Goal: Task Accomplishment & Management: Use online tool/utility

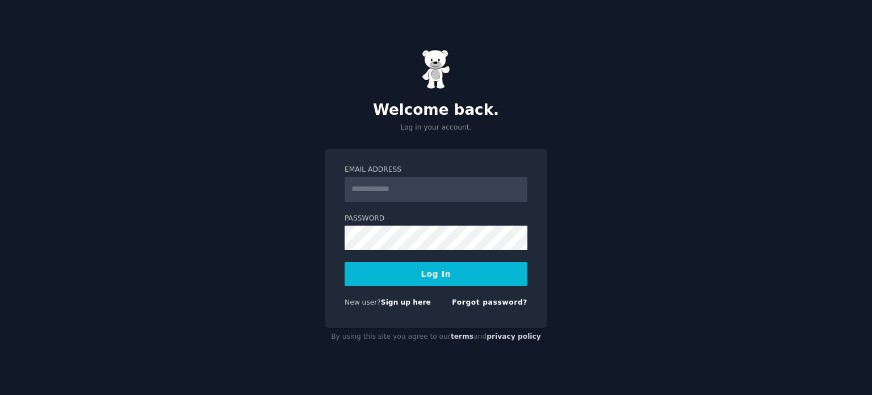
type input "**********"
click at [477, 303] on link "Forgot password?" at bounding box center [489, 302] width 75 height 8
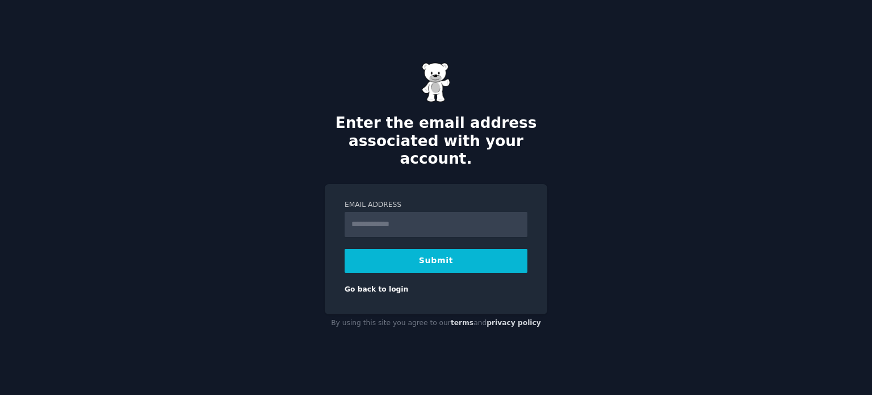
click at [418, 212] on input "Email Address" at bounding box center [436, 224] width 183 height 25
type input "**********"
click at [434, 254] on button "Submit" at bounding box center [436, 261] width 183 height 24
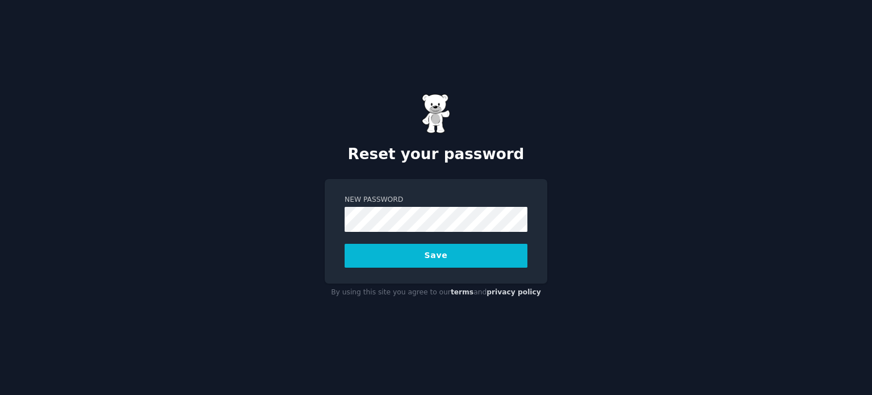
click at [422, 254] on button "Save" at bounding box center [436, 256] width 183 height 24
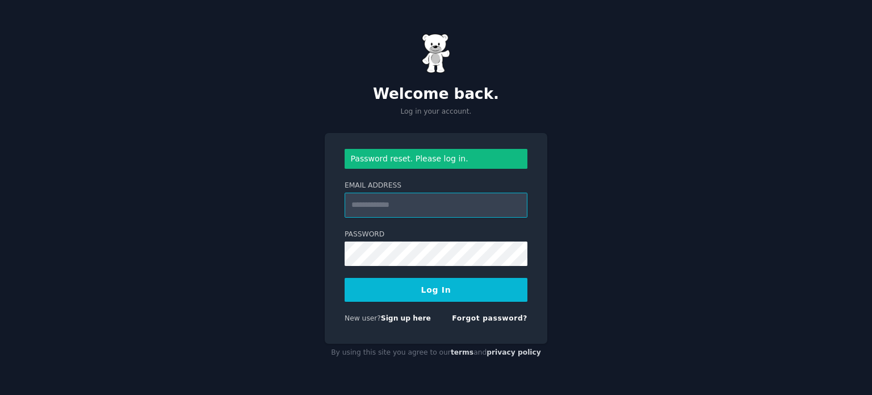
click at [409, 208] on input "Email Address" at bounding box center [436, 204] width 183 height 25
type input "**********"
click at [381, 288] on button "Log In" at bounding box center [436, 290] width 183 height 24
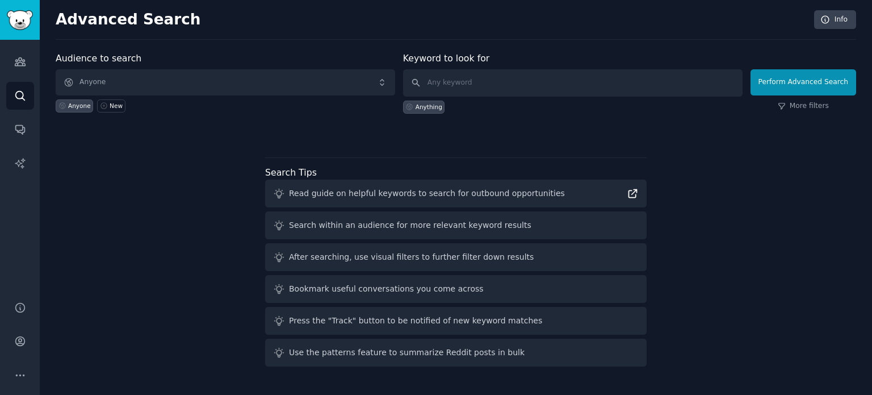
click at [635, 192] on icon at bounding box center [633, 193] width 12 height 12
click at [468, 81] on input "text" at bounding box center [572, 82] width 339 height 27
type input "watch roll"
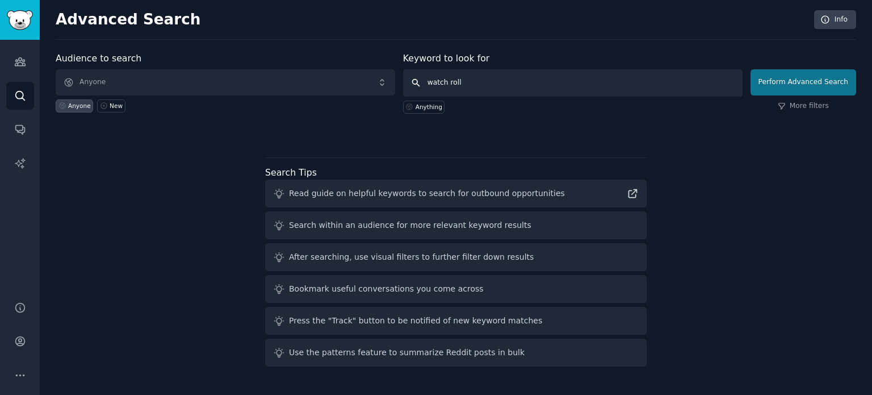
click button "Perform Advanced Search" at bounding box center [803, 82] width 106 height 26
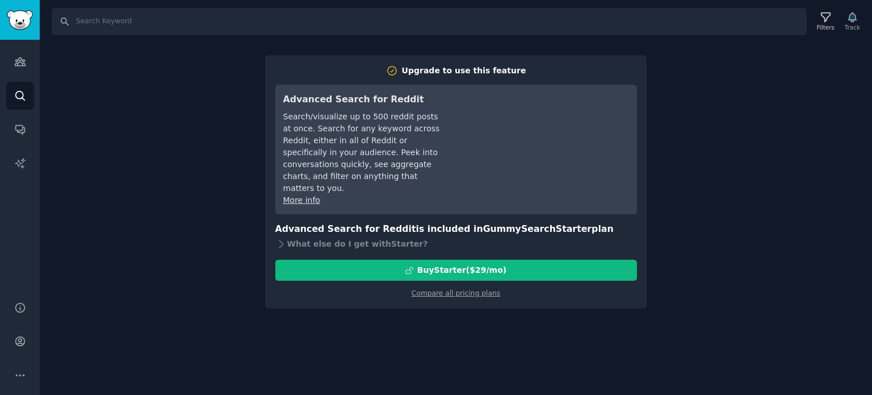
click at [204, 170] on div "Search Filters Track Upgrade to use this feature Advanced Search for Reddit Sea…" at bounding box center [456, 197] width 832 height 395
click at [161, 29] on input "Search" at bounding box center [429, 21] width 755 height 27
click at [171, 26] on input "Search" at bounding box center [429, 21] width 755 height 27
click at [207, 23] on input "Search" at bounding box center [429, 21] width 755 height 27
type input "watchroll"
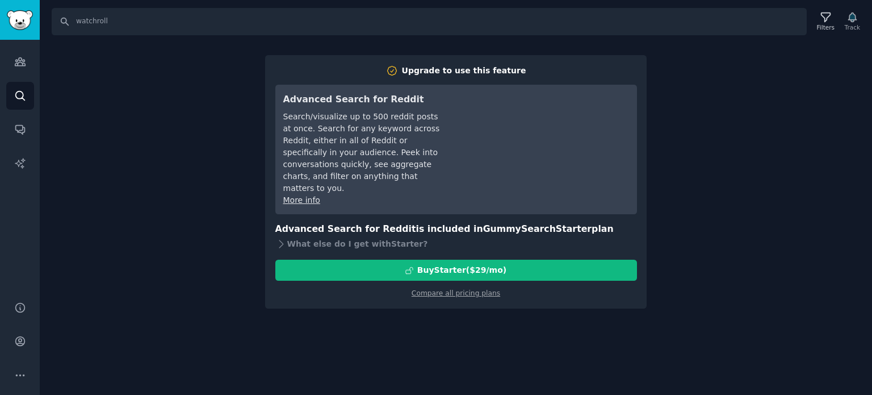
click at [738, 54] on div "Search watchroll Filters Track Upgrade to use this feature Advanced Search for …" at bounding box center [456, 197] width 832 height 395
click at [18, 335] on icon "Sidebar" at bounding box center [20, 341] width 12 height 12
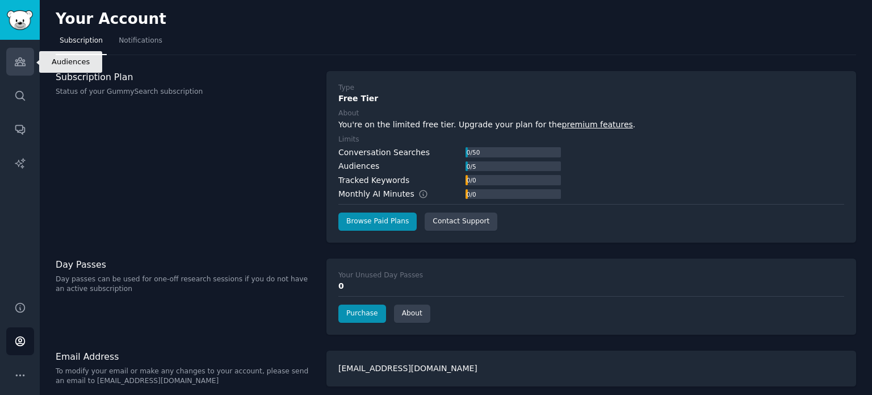
click at [11, 72] on link "Audiences" at bounding box center [20, 62] width 28 height 28
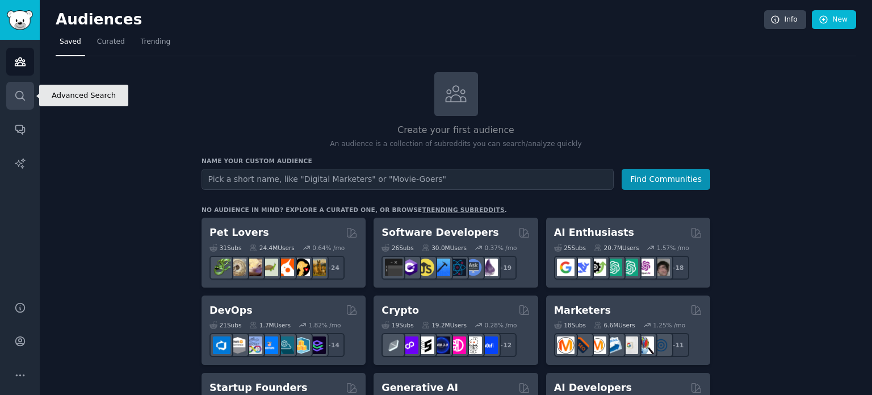
click at [22, 92] on icon "Sidebar" at bounding box center [19, 95] width 9 height 9
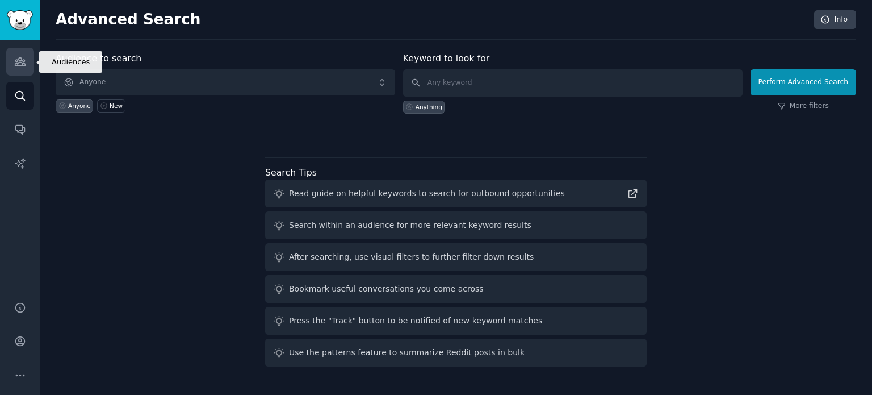
click at [20, 64] on icon "Sidebar" at bounding box center [20, 62] width 12 height 12
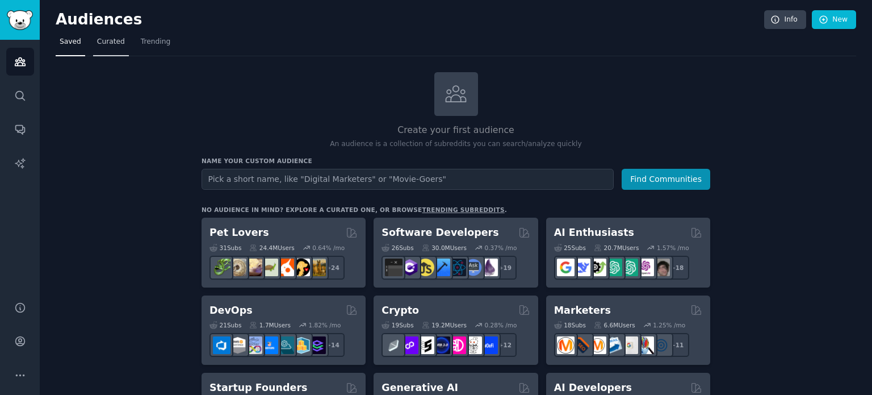
click at [117, 45] on span "Curated" at bounding box center [111, 42] width 28 height 10
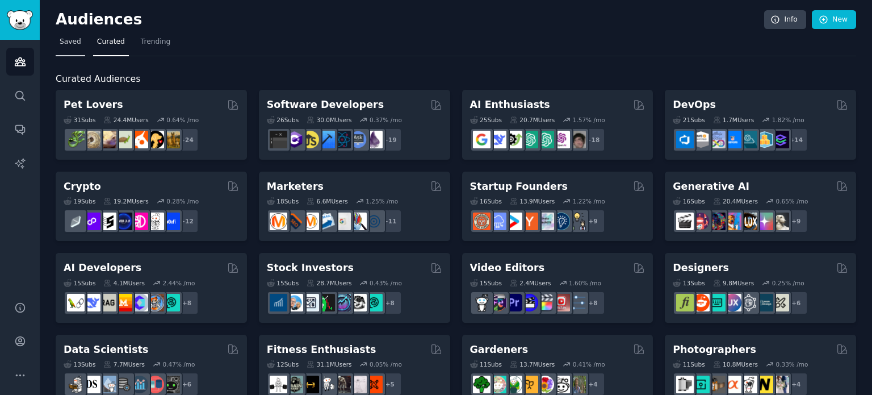
click at [68, 41] on span "Saved" at bounding box center [71, 42] width 22 height 10
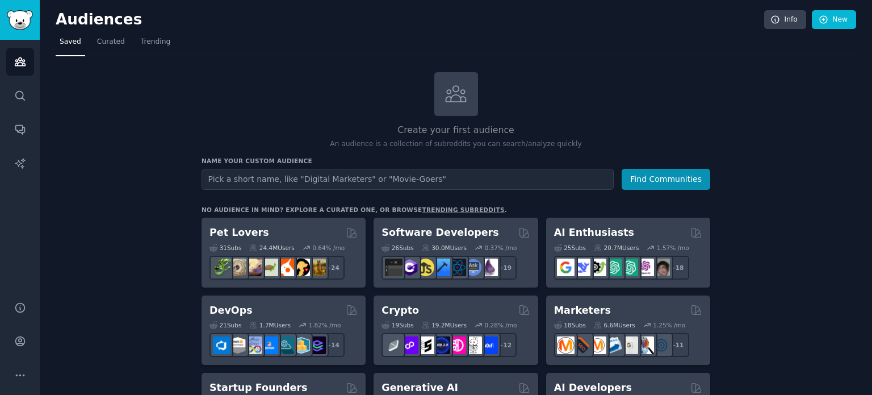
click at [334, 183] on input "text" at bounding box center [408, 179] width 412 height 21
type input "test"
click at [660, 176] on button "Find Communities" at bounding box center [666, 179] width 89 height 21
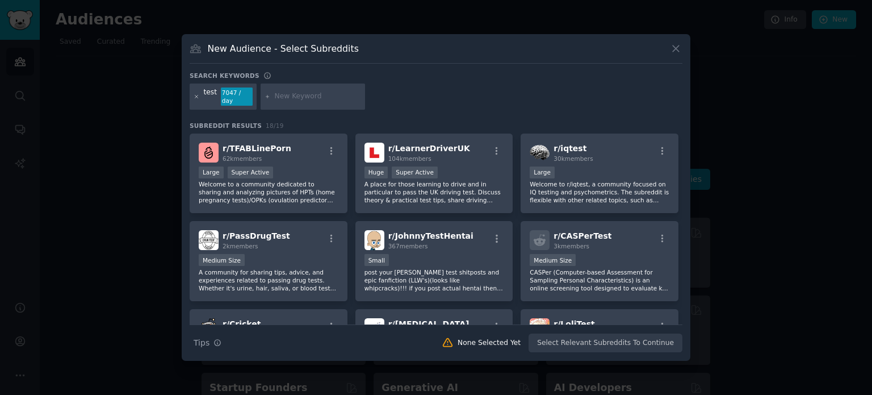
click at [195, 96] on icon at bounding box center [197, 97] width 6 height 6
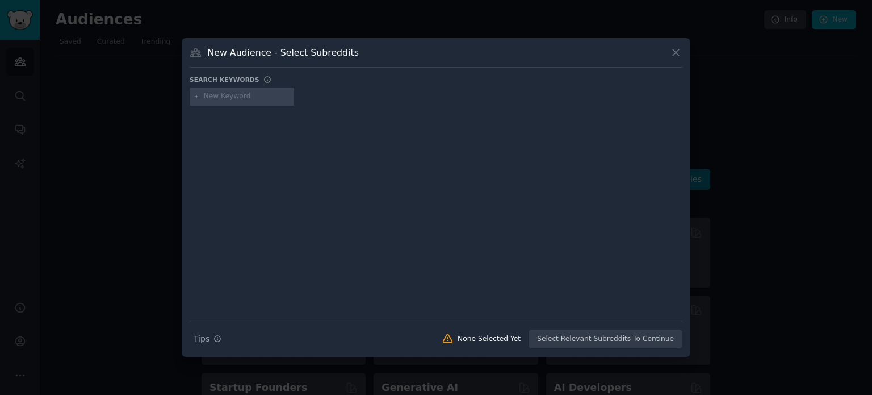
click at [240, 97] on input "text" at bounding box center [247, 96] width 86 height 10
type input "watchroll"
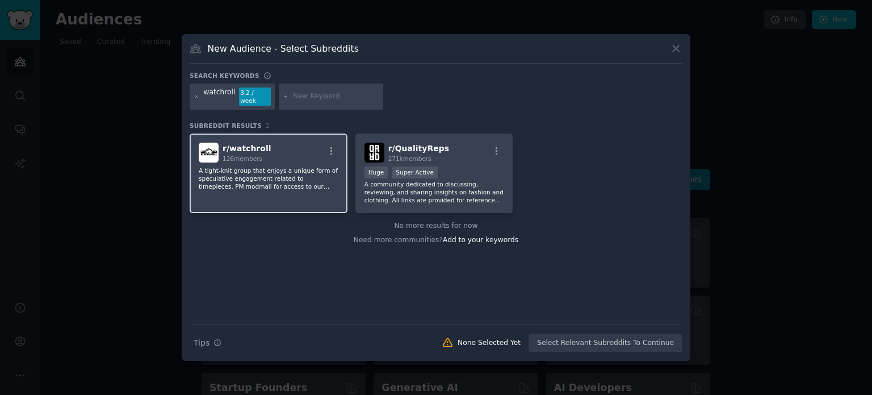
click at [251, 144] on span "r/ watchroll" at bounding box center [247, 148] width 49 height 9
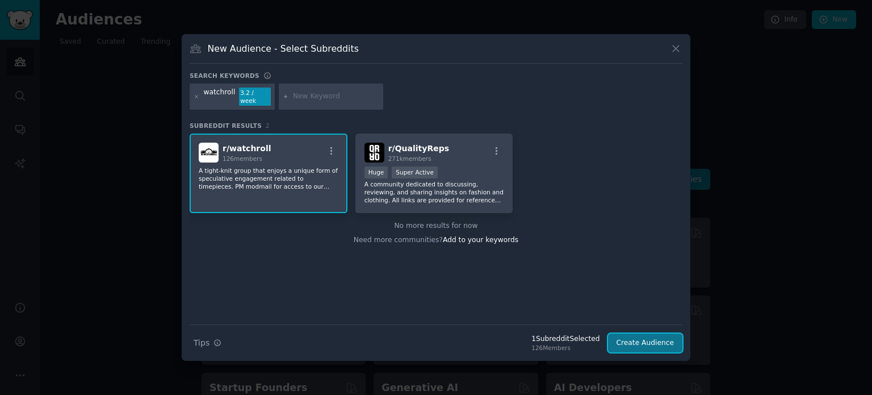
click at [647, 339] on button "Create Audience" at bounding box center [645, 342] width 75 height 19
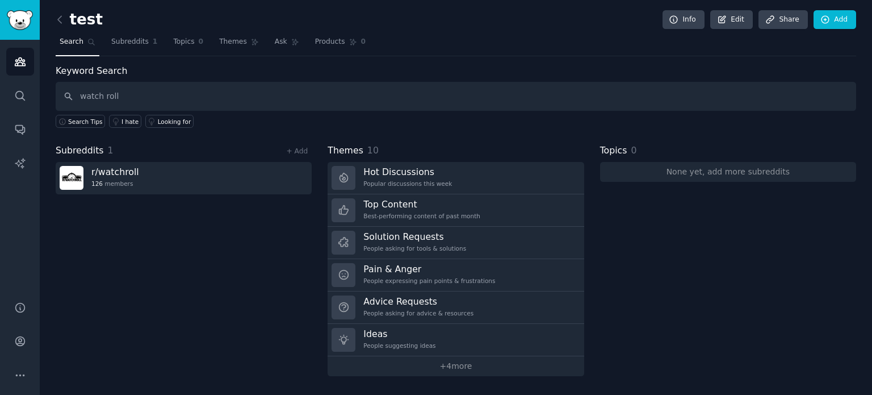
type input "watch roll"
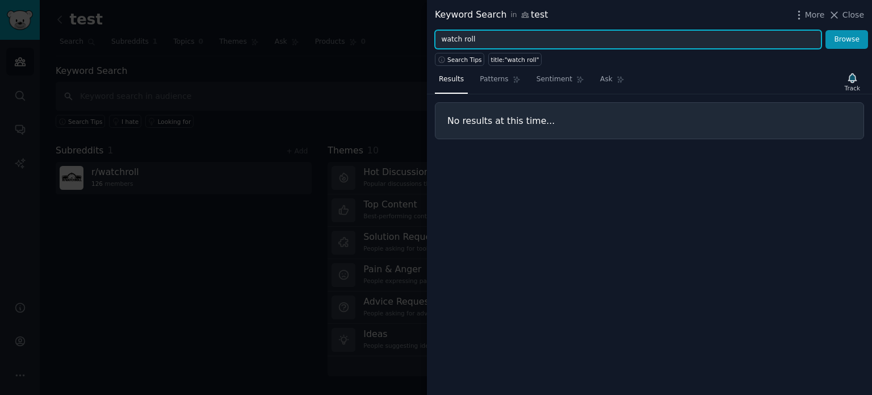
drag, startPoint x: 515, startPoint y: 37, endPoint x: 367, endPoint y: 36, distance: 148.2
click at [367, 36] on div "Keyword Search in test More Close watch roll Browse Search Tips title:"watch ro…" at bounding box center [436, 197] width 872 height 395
type input "rapport"
click at [825, 30] on button "Browse" at bounding box center [846, 39] width 43 height 19
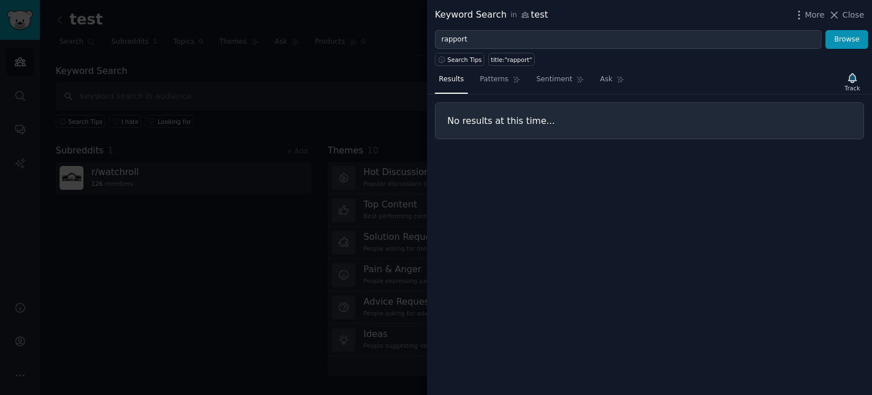
click at [146, 262] on div at bounding box center [436, 197] width 872 height 395
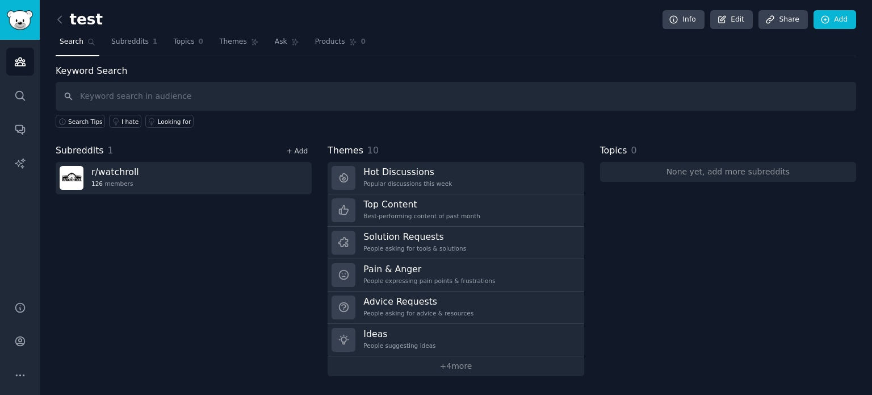
click at [302, 151] on link "+ Add" at bounding box center [297, 151] width 22 height 8
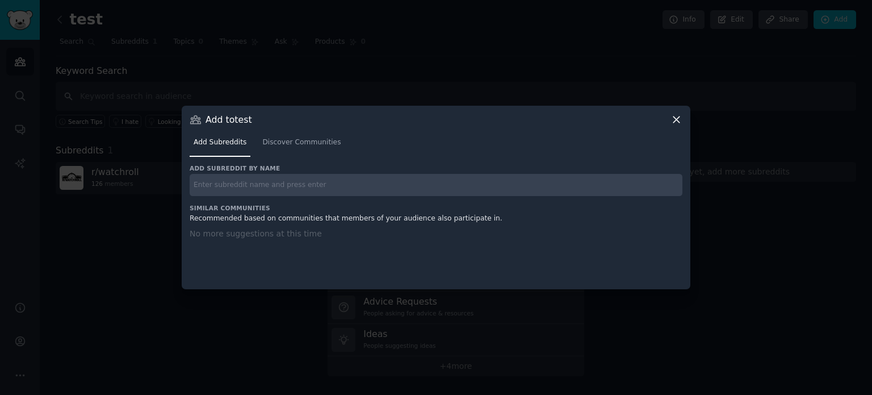
click at [254, 184] on input "text" at bounding box center [436, 185] width 493 height 22
type input "watch"
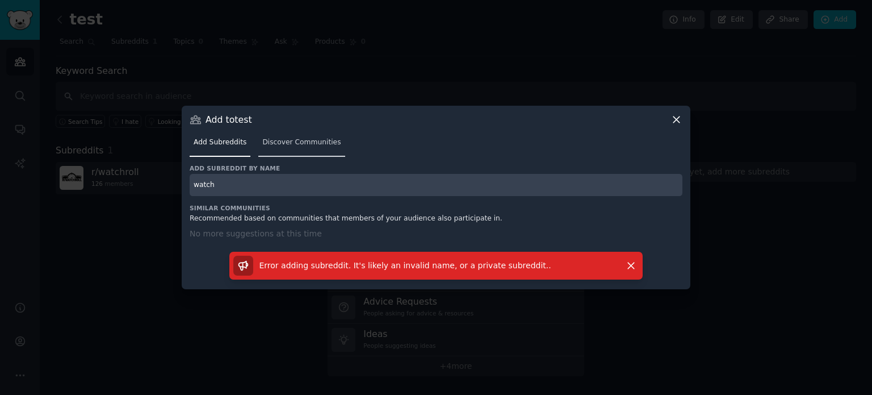
click at [297, 140] on span "Discover Communities" at bounding box center [301, 142] width 78 height 10
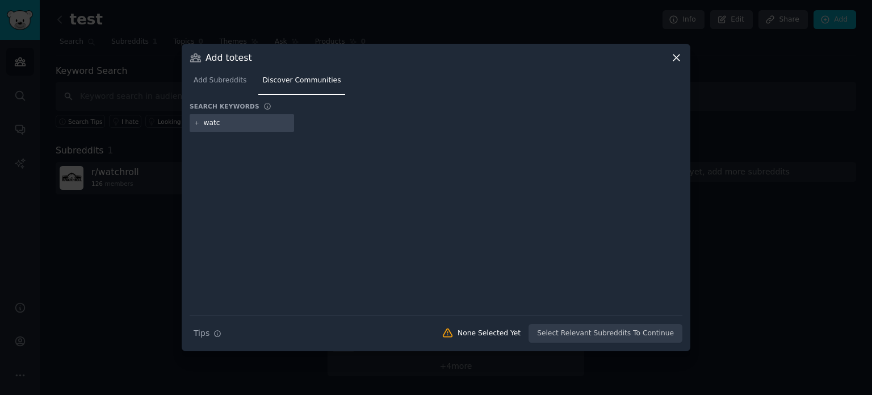
type input "watch"
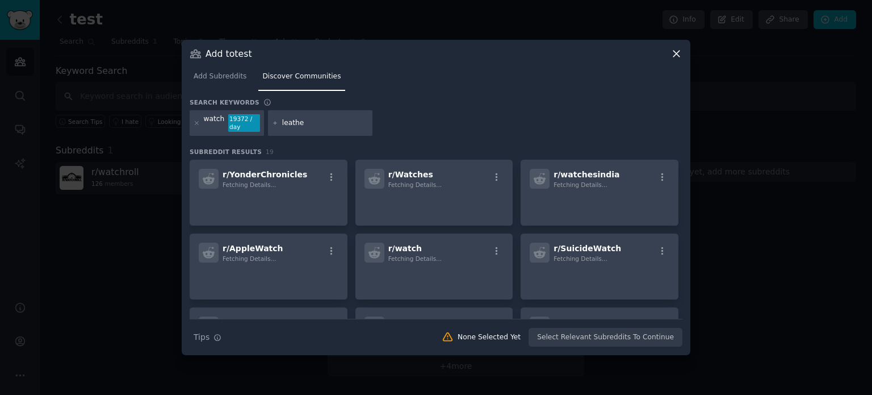
type input "leather"
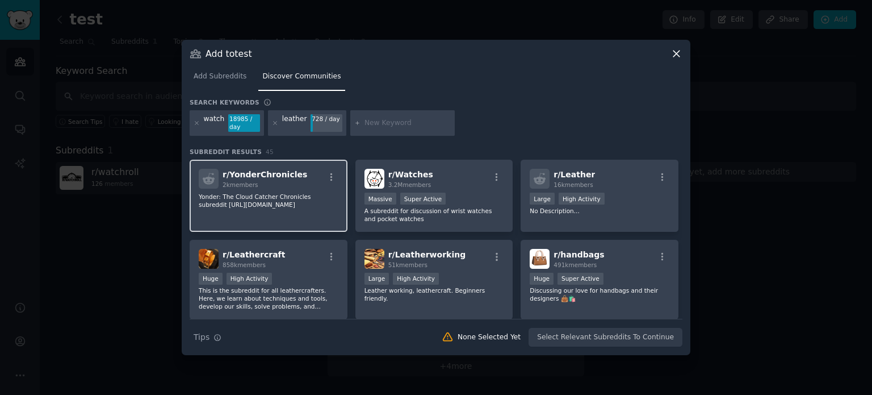
click at [314, 174] on div "r/ YonderChronicles 2k members" at bounding box center [269, 179] width 140 height 20
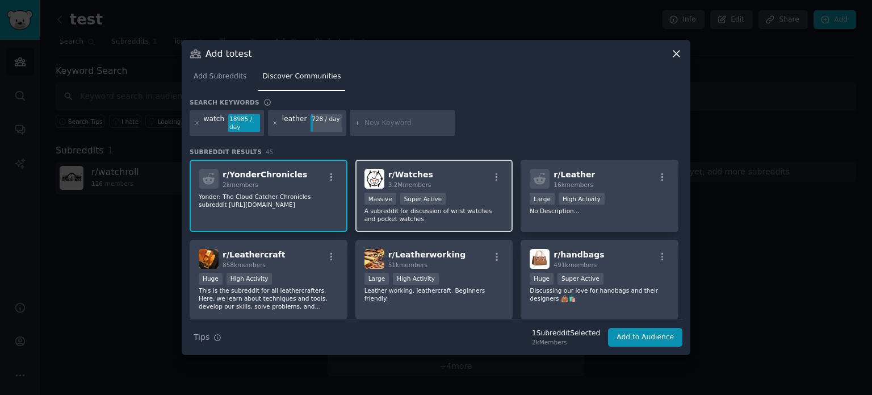
click at [418, 174] on span "r/ Watches" at bounding box center [410, 174] width 45 height 9
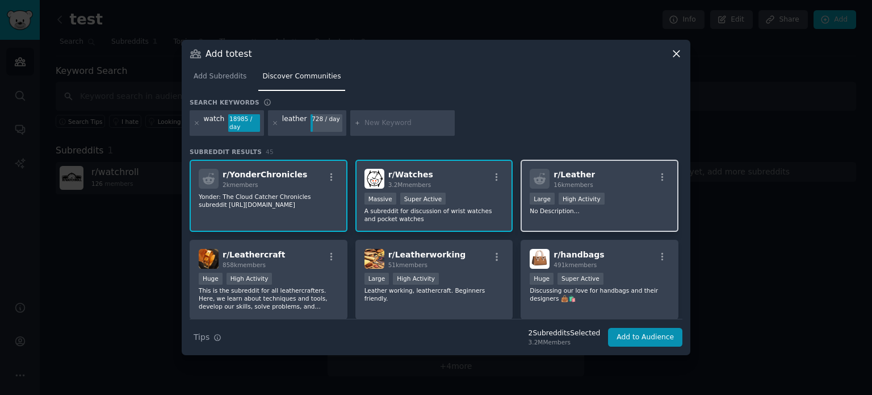
click at [560, 178] on span "r/ Leather" at bounding box center [573, 174] width 41 height 9
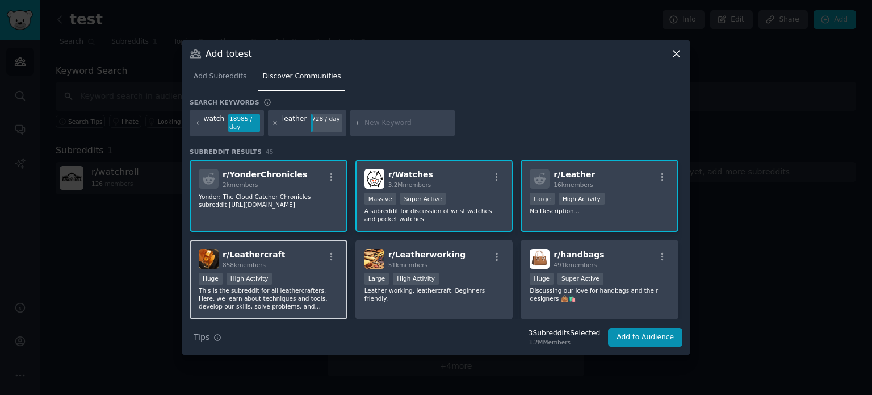
click at [303, 263] on div "r/ Leathercraft 858k members" at bounding box center [269, 259] width 140 height 20
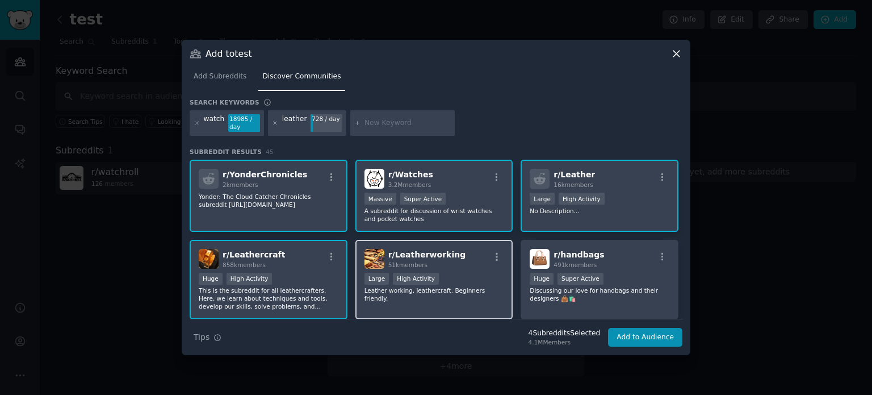
click at [417, 250] on span "r/ Leatherworking" at bounding box center [427, 254] width 78 height 9
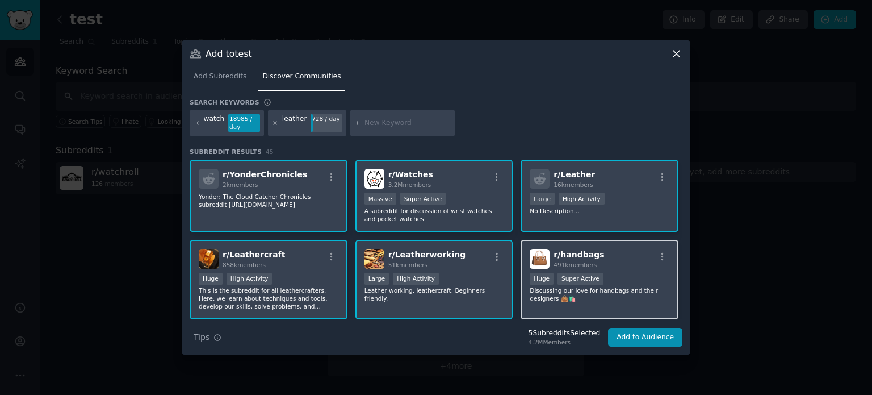
click at [563, 250] on span "r/ handbags" at bounding box center [578, 254] width 51 height 9
click at [300, 261] on div "r/ Leathercraft 858k members" at bounding box center [269, 259] width 140 height 20
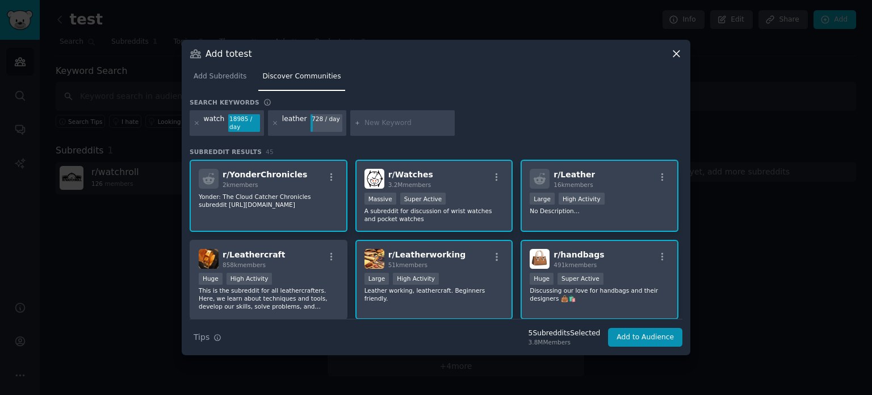
click at [429, 262] on div "51k members" at bounding box center [427, 265] width 78 height 8
click at [467, 266] on div "r/ Leatherworking 51k members" at bounding box center [434, 259] width 140 height 20
click at [297, 266] on div "r/ Leathercraft 858k members" at bounding box center [269, 259] width 140 height 20
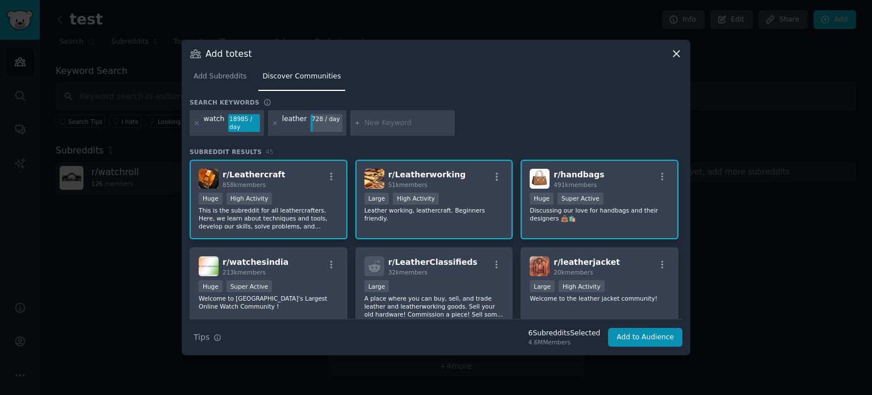
scroll to position [170, 0]
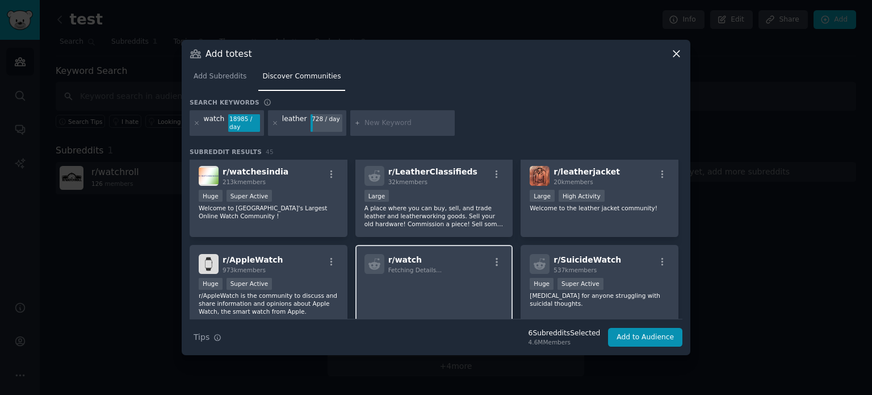
click at [438, 257] on div "r/ watch Fetching Details..." at bounding box center [434, 264] width 140 height 20
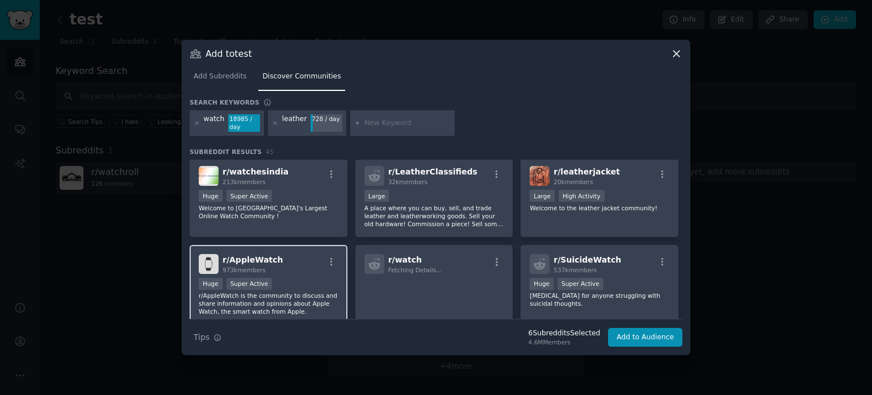
click at [279, 259] on div "r/ AppleWatch 973k members" at bounding box center [269, 264] width 140 height 20
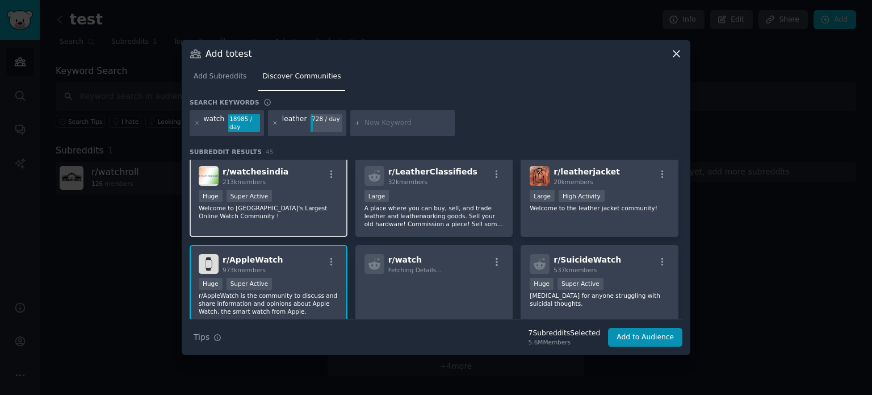
click at [286, 195] on div "Huge Super Active" at bounding box center [269, 197] width 140 height 14
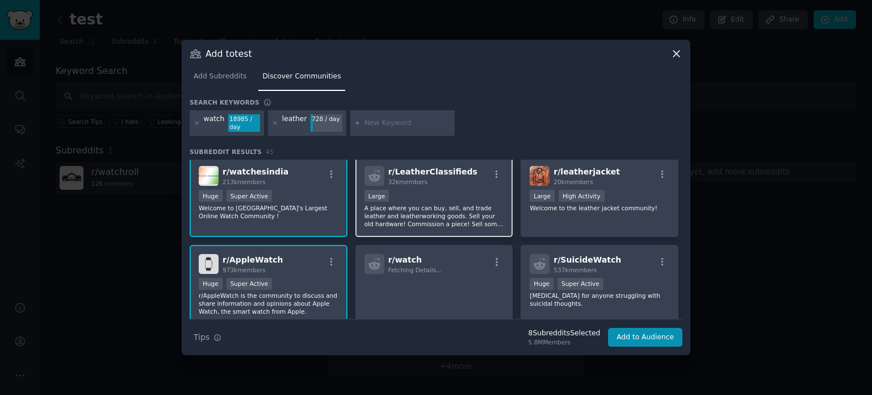
click at [460, 183] on div "r/ LeatherClassifieds 32k members" at bounding box center [434, 176] width 140 height 20
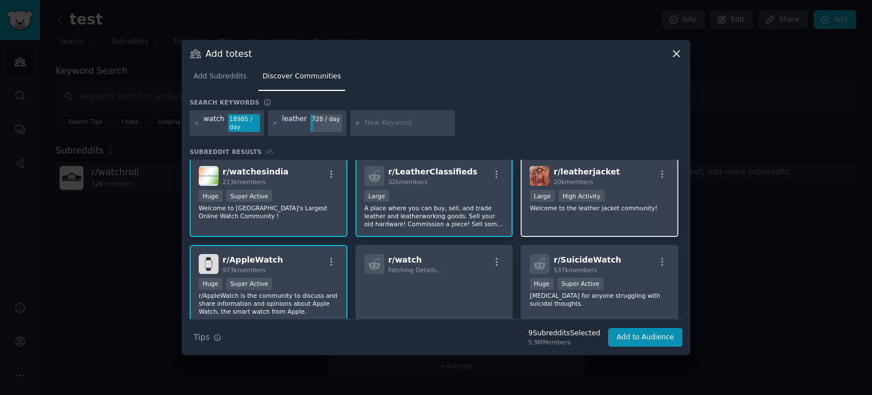
click at [567, 183] on span "20k members" at bounding box center [572, 181] width 39 height 7
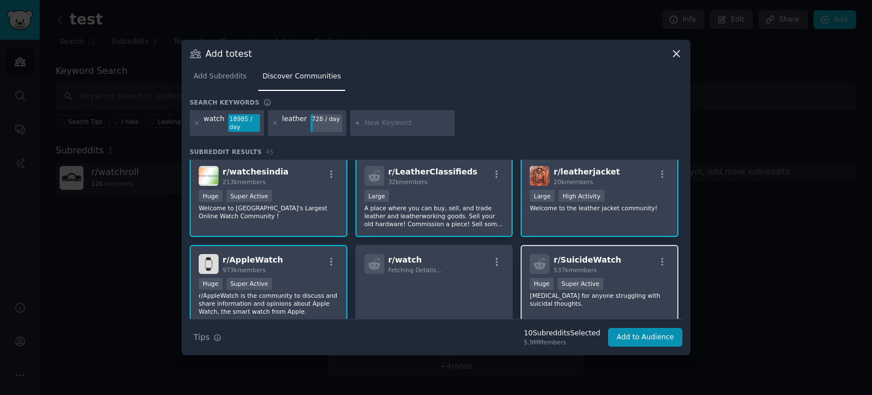
click at [583, 266] on span "537k members" at bounding box center [574, 269] width 43 height 7
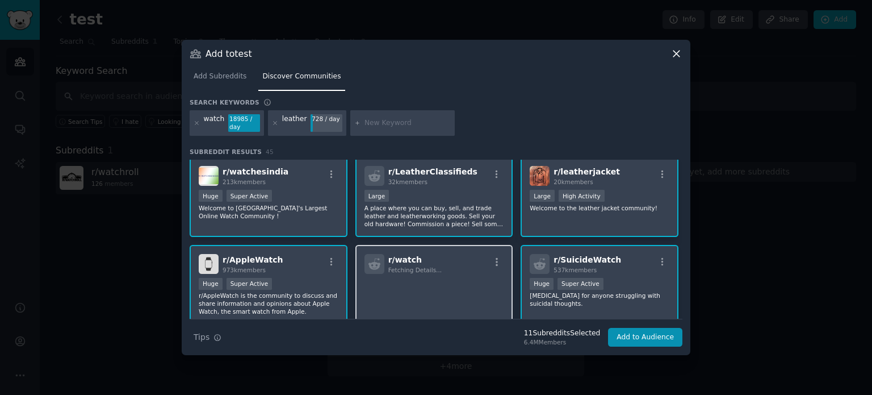
click at [470, 269] on div "r/ watch Fetching Details..." at bounding box center [434, 264] width 140 height 20
click at [626, 258] on div "r/ SuicideWatch 537k members" at bounding box center [600, 264] width 140 height 20
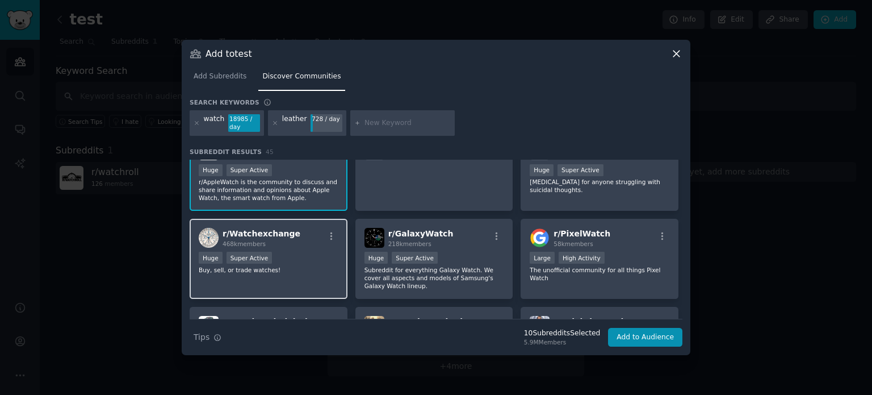
drag, startPoint x: 457, startPoint y: 242, endPoint x: 345, endPoint y: 244, distance: 112.4
click at [457, 242] on div "r/ GalaxyWatch 218k members" at bounding box center [434, 238] width 140 height 20
click at [313, 249] on div "r/ Watchexchange 468k members Huge Super Active Buy, sell, or trade watches!" at bounding box center [269, 259] width 158 height 80
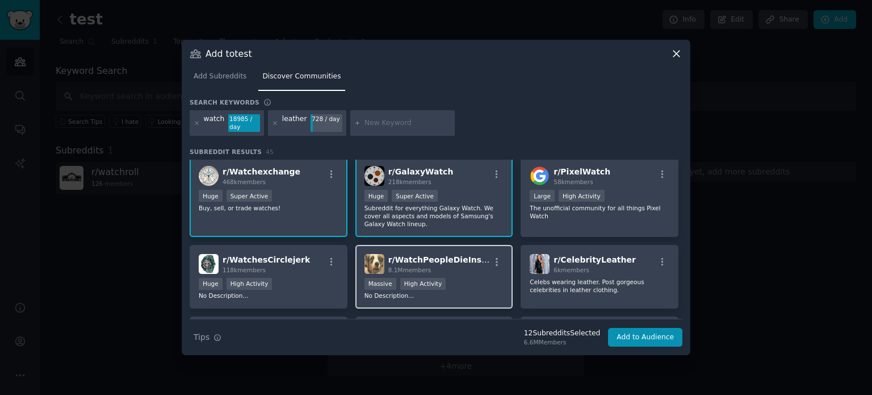
scroll to position [380, 0]
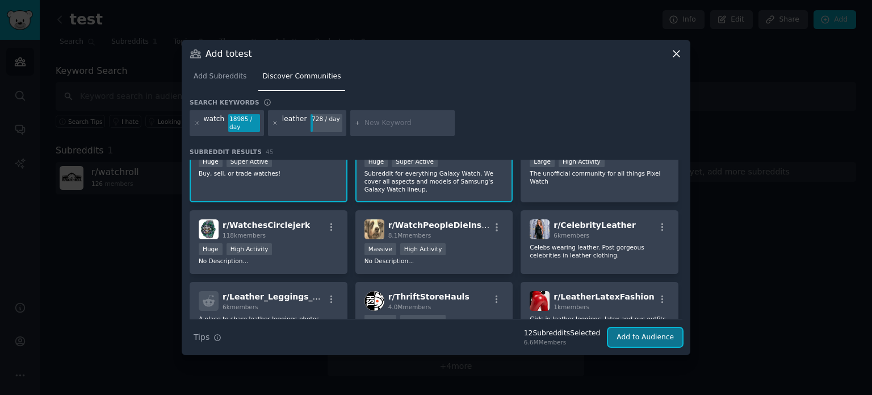
click at [651, 342] on button "Add to Audience" at bounding box center [645, 337] width 74 height 19
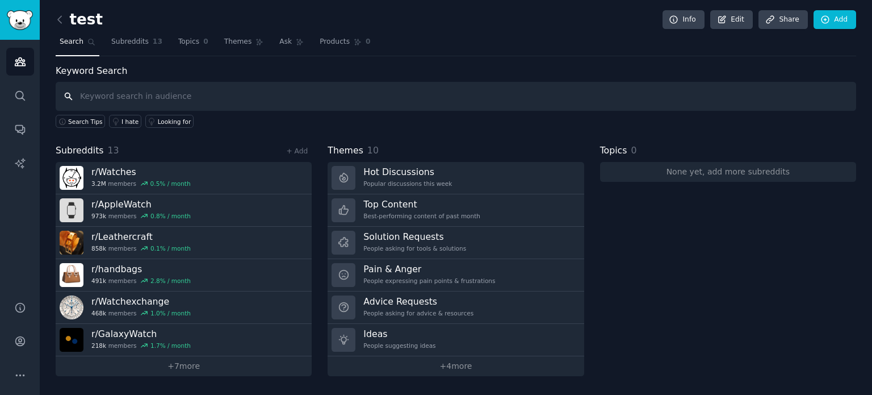
click at [147, 102] on input "text" at bounding box center [456, 96] width 800 height 29
type input "rapport"
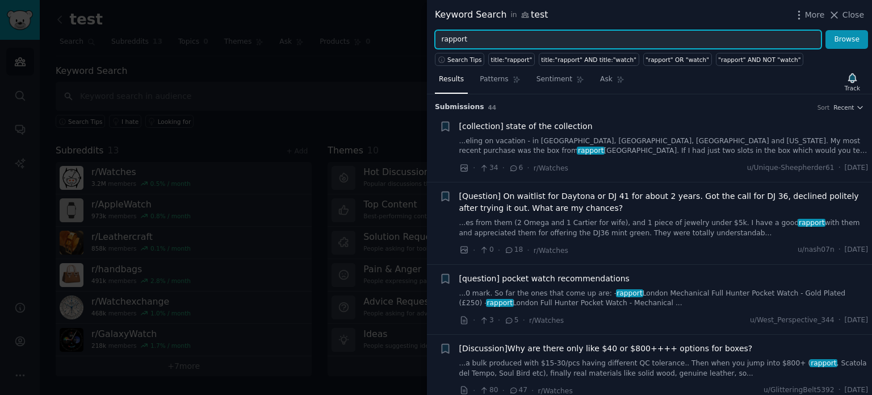
click at [479, 43] on input "rapport" at bounding box center [628, 39] width 387 height 19
click at [825, 30] on button "Browse" at bounding box center [846, 39] width 43 height 19
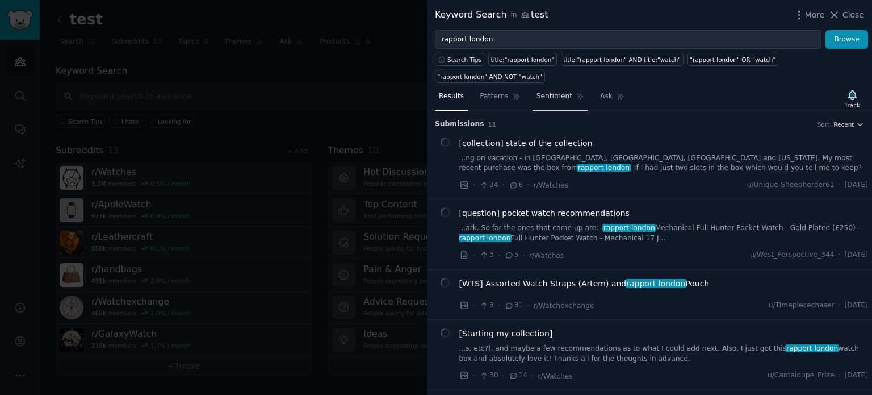
click at [556, 87] on link "Sentiment" at bounding box center [560, 98] width 56 height 23
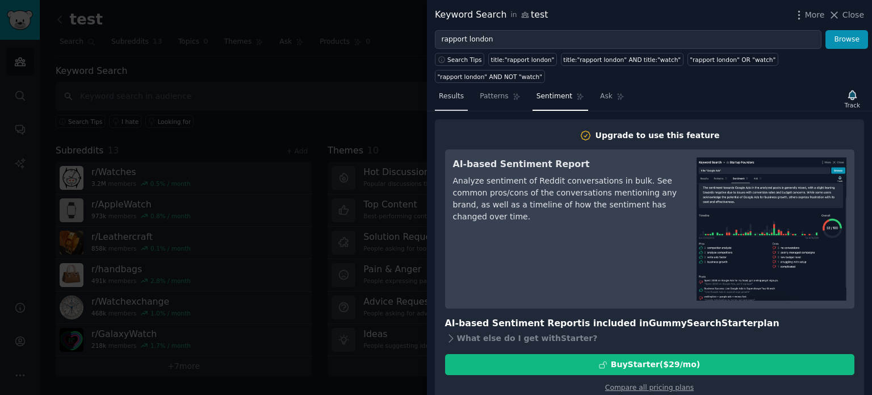
click at [460, 91] on span "Results" at bounding box center [451, 96] width 25 height 10
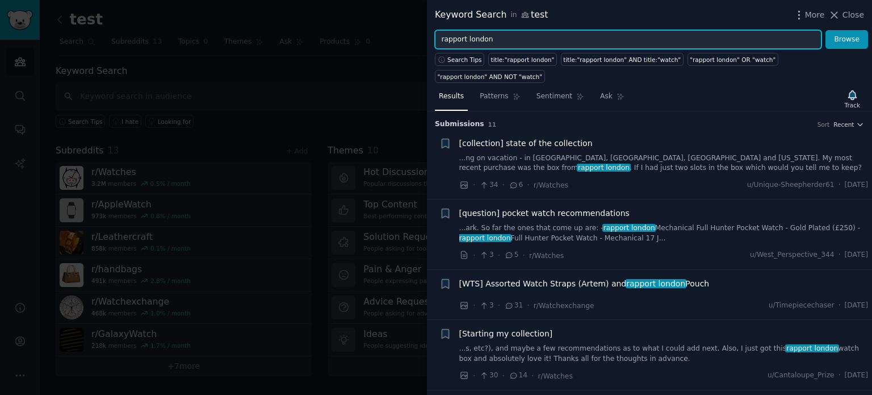
drag, startPoint x: 497, startPoint y: 37, endPoint x: 442, endPoint y: 37, distance: 55.6
click at [443, 38] on input "rapport london" at bounding box center [628, 39] width 387 height 19
type input "rwatch box"
click at [825, 30] on button "Browse" at bounding box center [846, 39] width 43 height 19
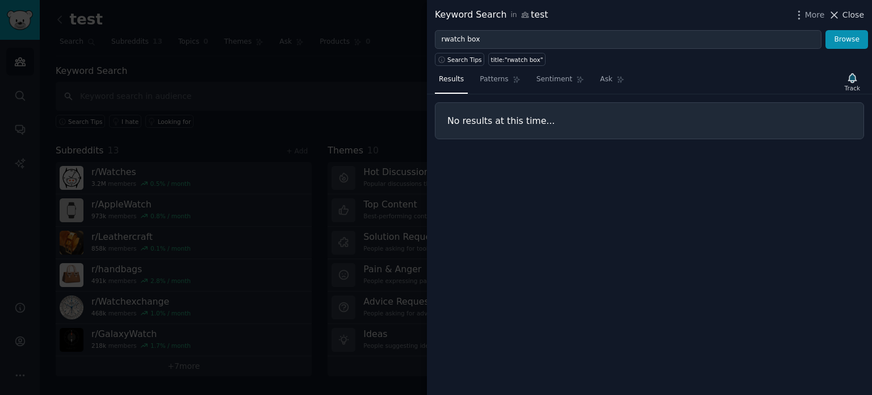
click at [845, 12] on span "Close" at bounding box center [853, 15] width 22 height 12
